Goal: Information Seeking & Learning: Check status

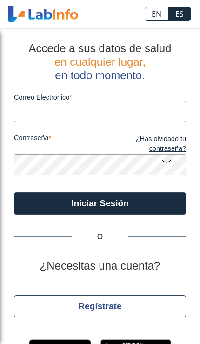
click at [136, 114] on input "Correo Electronico" at bounding box center [100, 111] width 172 height 21
type input "[EMAIL_ADDRESS][DOMAIN_NAME]"
click at [100, 203] on button "Iniciar Sesión" at bounding box center [100, 203] width 172 height 22
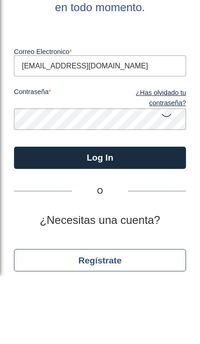
click at [169, 174] on icon at bounding box center [166, 183] width 11 height 18
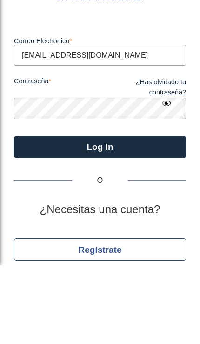
click at [160, 215] on button "Log In" at bounding box center [100, 226] width 172 height 22
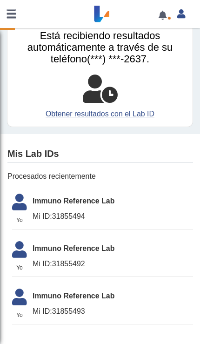
scroll to position [48, 0]
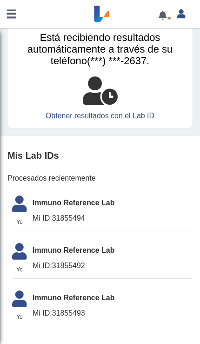
click at [102, 210] on li "Yo Yo Immuno Reference Lab Mi ID: 31855494" at bounding box center [102, 211] width 181 height 41
click at [122, 241] on li "Yo Yo Immuno Reference Lab Mi ID: 31855492" at bounding box center [102, 258] width 181 height 41
click at [131, 272] on li "Yo Yo Immuno Reference Lab Mi ID: 31855492" at bounding box center [102, 258] width 181 height 41
click at [120, 302] on li "Yo Yo Immuno Reference Lab Mi ID: 31855493" at bounding box center [102, 306] width 181 height 41
click at [122, 308] on span "Mi ID: 31855493" at bounding box center [113, 313] width 161 height 11
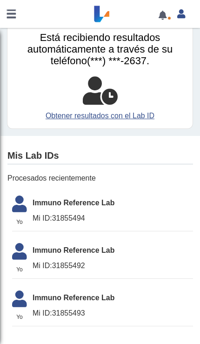
click at [141, 236] on ul "Yo Yo Immuno Reference Lab Mi ID: 31855494 Yo Yo Immuno Reference Lab Mi ID: 31…" at bounding box center [100, 258] width 186 height 149
click at [140, 207] on li "Yo Yo Immuno Reference Lab Mi ID: 31855494" at bounding box center [102, 211] width 181 height 41
click at [132, 241] on li "Yo Yo Immuno Reference Lab Mi ID: 31855492" at bounding box center [102, 258] width 181 height 41
click at [135, 197] on span "Immuno Reference Lab" at bounding box center [113, 202] width 161 height 11
click at [124, 197] on span "Immuno Reference Lab" at bounding box center [113, 202] width 161 height 11
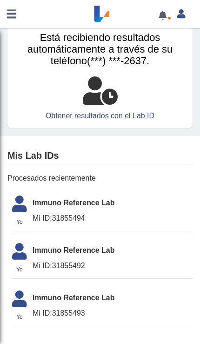
click at [101, 209] on li "Yo Yo Immuno Reference Lab Mi ID: 31855494" at bounding box center [102, 211] width 181 height 41
click at [94, 275] on li "Yo Yo Immuno Reference Lab Mi ID: 31855492" at bounding box center [102, 258] width 181 height 41
click at [127, 175] on span "Procesados recientemente" at bounding box center [100, 178] width 186 height 11
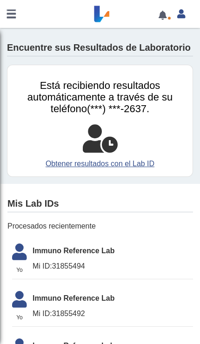
scroll to position [0, 0]
click at [134, 163] on link "Obtener resultados con el Lab ID" at bounding box center [99, 163] width 171 height 11
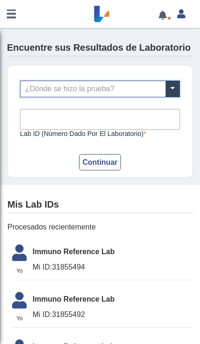
click at [164, 85] on input "text" at bounding box center [99, 89] width 159 height 16
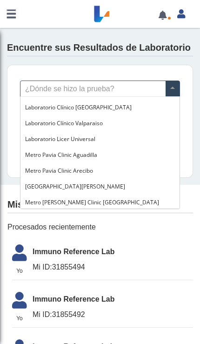
scroll to position [595, 0]
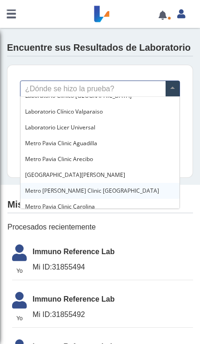
click at [64, 192] on span "Metro [PERSON_NAME] Clinic [GEOGRAPHIC_DATA]" at bounding box center [92, 191] width 134 height 8
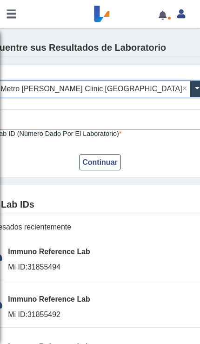
click at [35, 122] on input "Lab ID (número dado por el laboratorio)" at bounding box center [99, 119] width 209 height 21
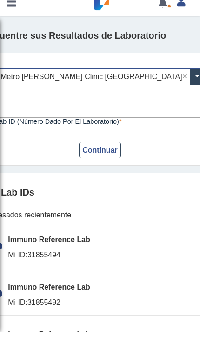
click at [97, 155] on button "Continuar" at bounding box center [100, 162] width 42 height 16
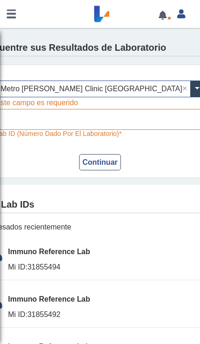
click at [102, 164] on button "Continuar" at bounding box center [100, 162] width 42 height 16
click at [98, 164] on button "Continuar" at bounding box center [100, 162] width 42 height 16
click at [97, 165] on button "Continuar" at bounding box center [100, 162] width 42 height 16
click at [97, 166] on button "Continuar" at bounding box center [100, 162] width 42 height 16
click at [97, 167] on button "Continuar" at bounding box center [100, 162] width 42 height 16
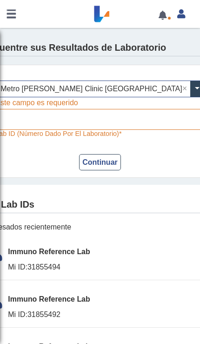
click at [95, 165] on button "Continuar" at bounding box center [100, 162] width 42 height 16
click at [95, 164] on button "Continuar" at bounding box center [100, 162] width 42 height 16
click at [96, 163] on button "Continuar" at bounding box center [100, 162] width 42 height 16
click at [99, 163] on button "Continuar" at bounding box center [100, 162] width 42 height 16
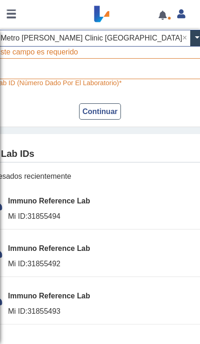
scroll to position [51, 0]
click at [67, 204] on span "Immuno Reference Lab" at bounding box center [113, 201] width 210 height 11
click at [52, 256] on li "Yo Yo Immuno Reference Lab Mi ID: 31855492" at bounding box center [102, 257] width 230 height 41
click at [56, 265] on span "Mi ID: 31855492" at bounding box center [113, 263] width 210 height 11
click at [99, 313] on span "Mi ID: 31855493" at bounding box center [113, 311] width 210 height 11
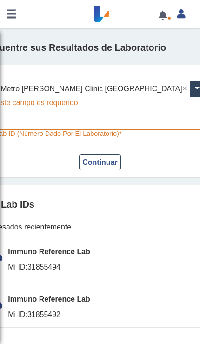
scroll to position [0, 0]
click at [164, 17] on link at bounding box center [162, 15] width 19 height 7
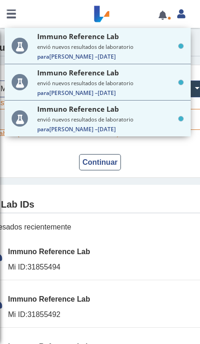
click at [137, 50] on small "envió nuevos resultados de laboratorio" at bounding box center [110, 46] width 147 height 7
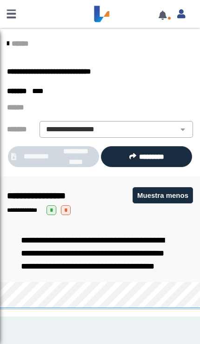
scroll to position [0, 0]
click at [104, 224] on div "**********" at bounding box center [100, 253] width 186 height 58
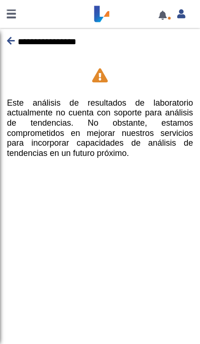
click at [116, 258] on div "**********" at bounding box center [100, 172] width 200 height 344
click at [12, 43] on icon at bounding box center [11, 40] width 8 height 9
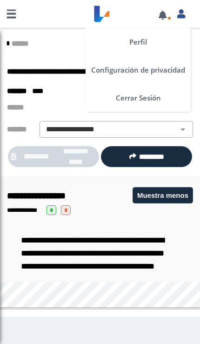
click at [186, 11] on link at bounding box center [181, 13] width 19 height 12
click at [182, 14] on icon at bounding box center [181, 13] width 8 height 7
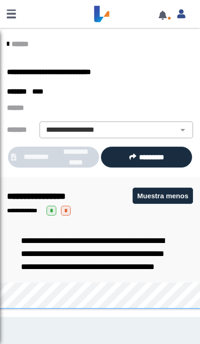
scroll to position [0, 0]
click at [9, 44] on icon at bounding box center [8, 44] width 2 height 7
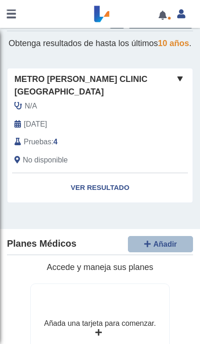
scroll to position [33, 0]
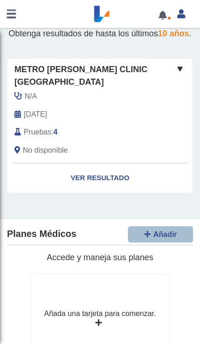
click at [143, 127] on div "Pruebas : 4" at bounding box center [85, 132] width 156 height 11
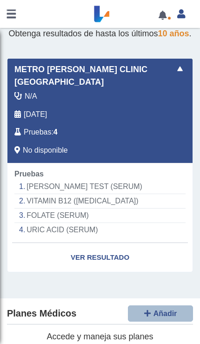
click at [110, 250] on link "Ver Resultado" at bounding box center [99, 257] width 185 height 29
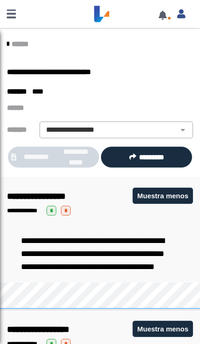
click at [177, 125] on select "**********" at bounding box center [116, 129] width 148 height 11
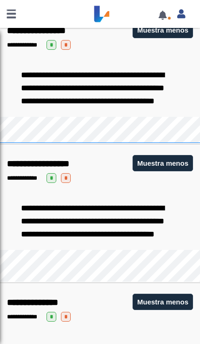
scroll to position [143, 0]
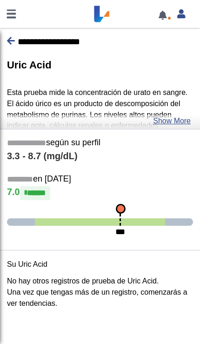
click at [176, 116] on link "Show More" at bounding box center [172, 120] width 38 height 11
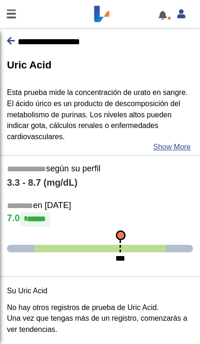
click at [7, 48] on div "**********" at bounding box center [100, 95] width 200 height 120
click at [15, 45] on p "**********" at bounding box center [100, 42] width 186 height 14
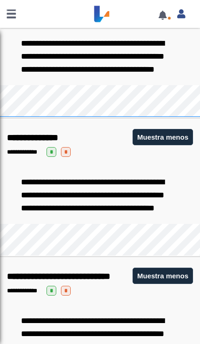
scroll to position [362, 0]
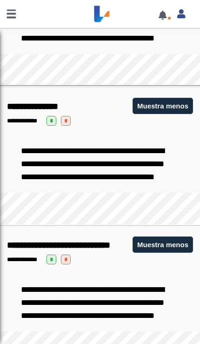
click at [159, 190] on div "**********" at bounding box center [100, 164] width 186 height 58
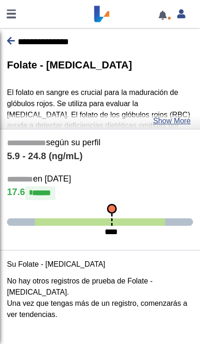
click at [173, 113] on p "El folato en sangre es crucial para la maduración de glóbulos rojos. Se utiliza…" at bounding box center [100, 115] width 186 height 56
click at [177, 116] on link "Show More" at bounding box center [172, 120] width 38 height 11
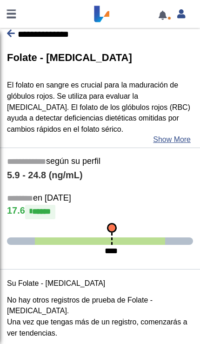
scroll to position [7, 0]
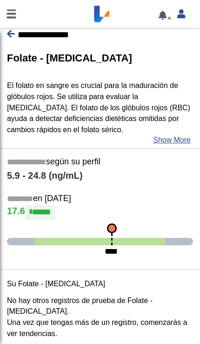
click at [16, 30] on p "**********" at bounding box center [100, 35] width 186 height 14
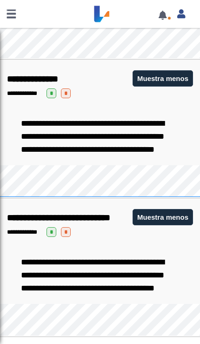
scroll to position [433, 0]
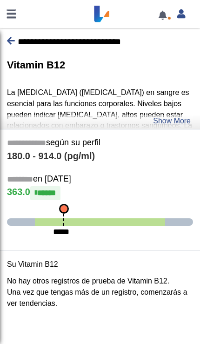
click at [175, 123] on link "Show More" at bounding box center [172, 120] width 38 height 11
